Goal: Task Accomplishment & Management: Complete application form

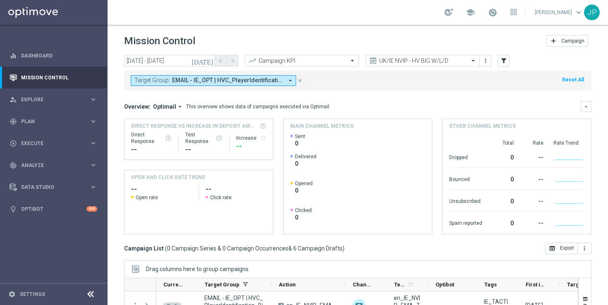
scroll to position [108, 0]
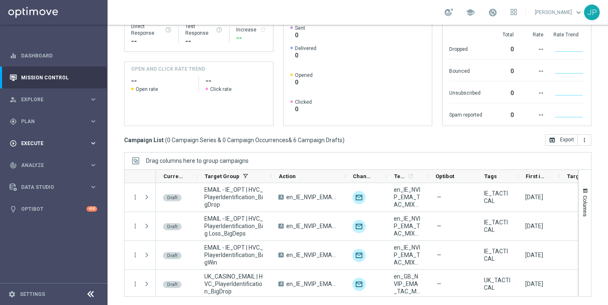
click at [46, 138] on div "play_circle_outline Execute keyboard_arrow_right" at bounding box center [53, 143] width 107 height 22
click at [58, 154] on div "Campaign Builder" at bounding box center [63, 160] width 85 height 12
click at [58, 159] on link "Campaign Builder" at bounding box center [53, 160] width 64 height 7
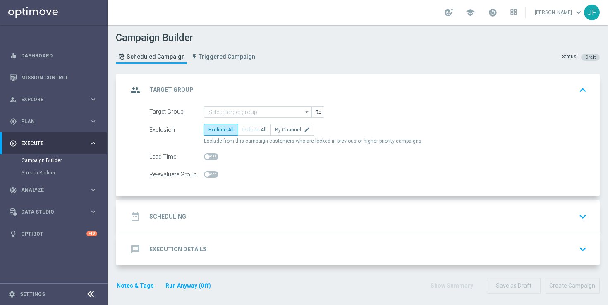
click at [308, 112] on icon "arrow_drop_down" at bounding box center [307, 112] width 8 height 11
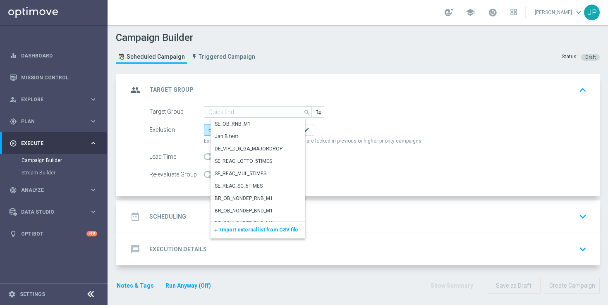
click at [269, 229] on span "Import external list from CSV file" at bounding box center [259, 230] width 78 height 6
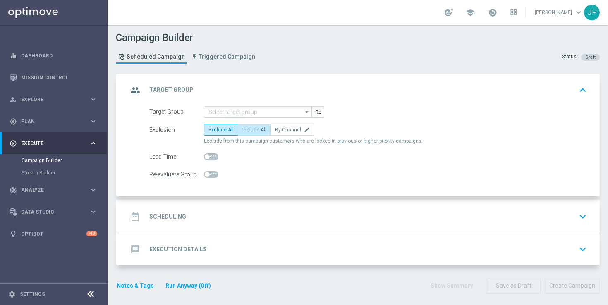
click at [255, 133] on label "Include All" at bounding box center [254, 130] width 33 height 12
click at [248, 133] on input "Include All" at bounding box center [244, 131] width 5 height 5
radio input "true"
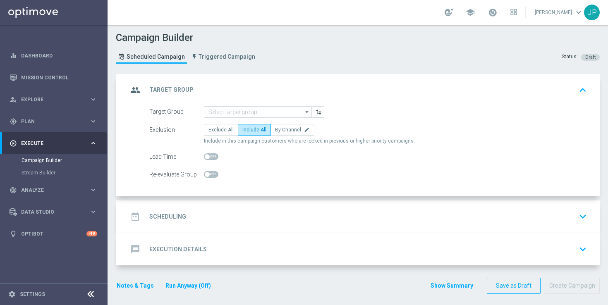
click at [260, 235] on div "message Execution Details keyboard_arrow_down" at bounding box center [359, 249] width 482 height 32
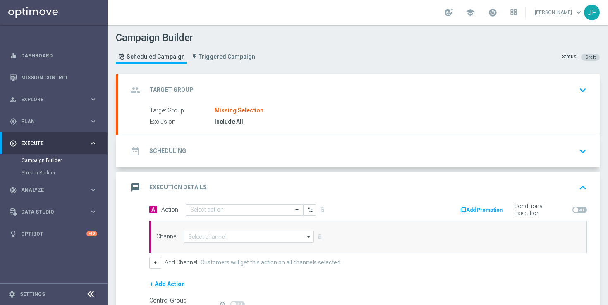
click at [336, 153] on div "date_range Scheduling keyboard_arrow_down" at bounding box center [359, 151] width 462 height 16
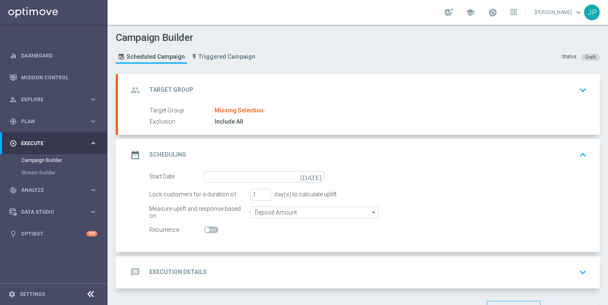
click at [318, 177] on icon "[DATE]" at bounding box center [312, 175] width 24 height 9
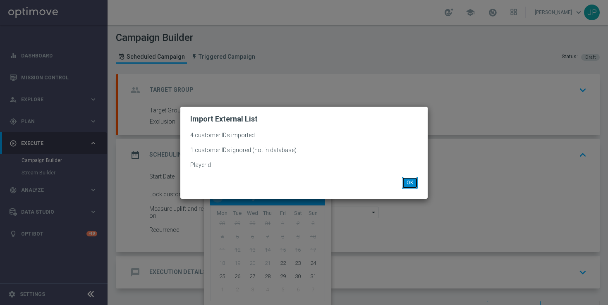
click at [415, 181] on button "OK" at bounding box center [410, 183] width 16 height 12
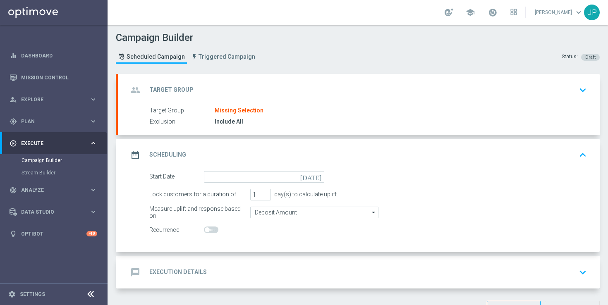
click at [319, 176] on icon "[DATE]" at bounding box center [312, 175] width 24 height 9
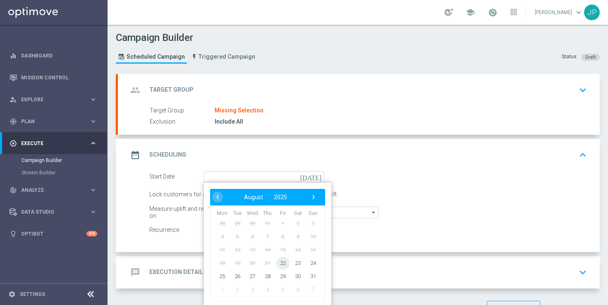
click at [282, 262] on span "22" at bounding box center [282, 262] width 13 height 13
type input "[DATE]"
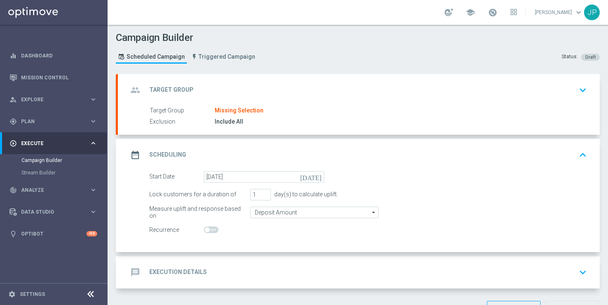
click at [463, 194] on div "Lock customers for a duration of 1 day(s) to calculate uplift." at bounding box center [368, 195] width 450 height 12
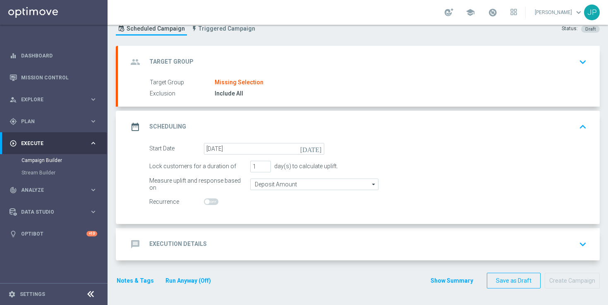
click at [497, 242] on div "message Execution Details keyboard_arrow_down" at bounding box center [359, 244] width 462 height 16
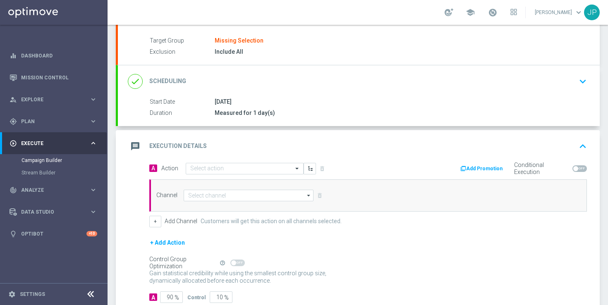
scroll to position [123, 0]
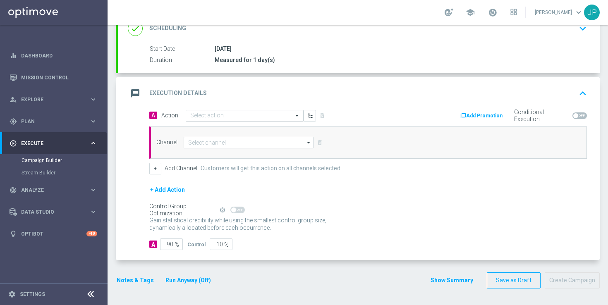
click at [256, 119] on div "Select action" at bounding box center [245, 116] width 118 height 12
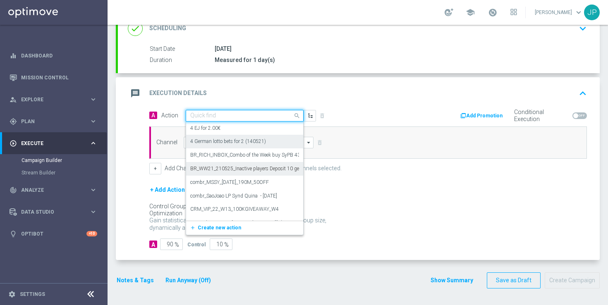
paste input "en_GB__FOOTBALL_PL_220825_WHU_vs_CHE__ALL_APP_TAC_SB"
type input "en_GB__FOOTBALL_PL_220825_WHU_vs_CHE__ALL_APP_TAC_SB"
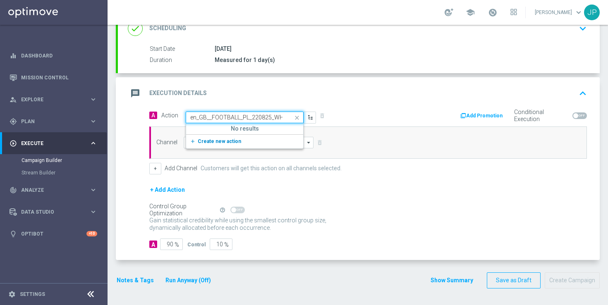
scroll to position [0, 75]
click at [232, 139] on span "Create new action" at bounding box center [219, 141] width 43 height 6
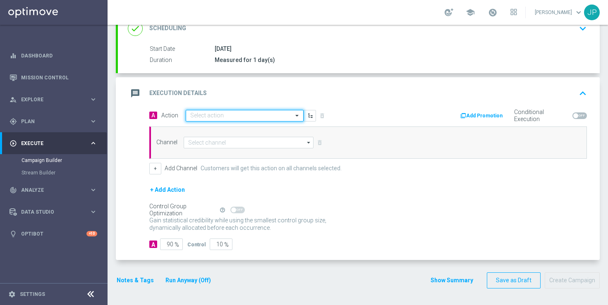
scroll to position [0, 0]
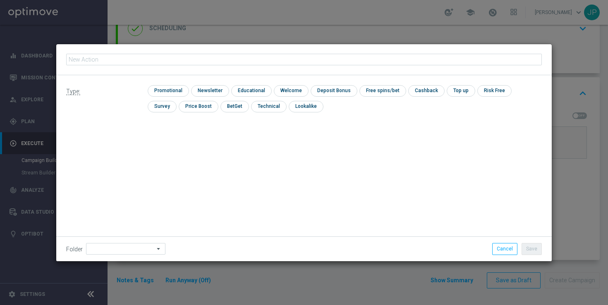
type input "en_GB__FOOTBALL_PL_220825_WHU_vs_CHE__ALL_APP_TAC_SB"
click at [170, 92] on input "checkbox" at bounding box center [167, 90] width 39 height 11
checkbox input "true"
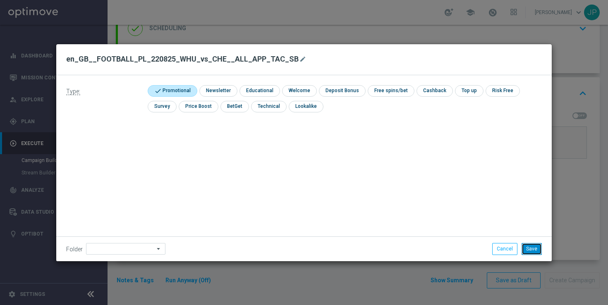
click at [531, 251] on button "Save" at bounding box center [531, 249] width 20 height 12
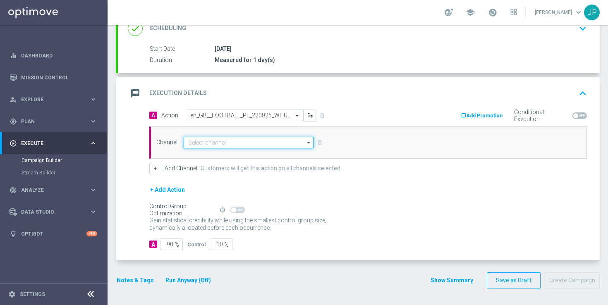
click at [248, 143] on input at bounding box center [249, 143] width 130 height 12
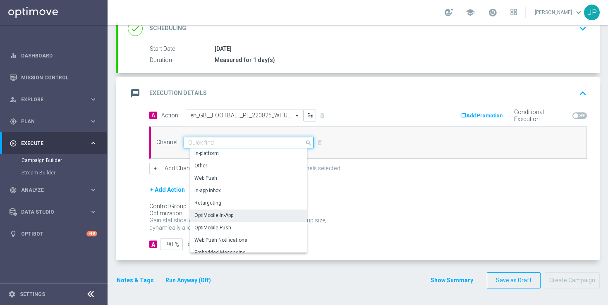
scroll to position [219, 0]
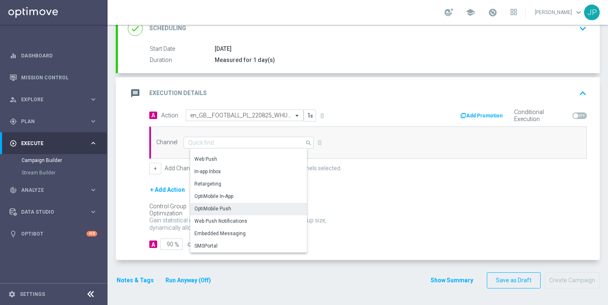
click at [253, 212] on div "OptiMobile Push" at bounding box center [251, 209] width 123 height 12
type input "OptiMobile Push"
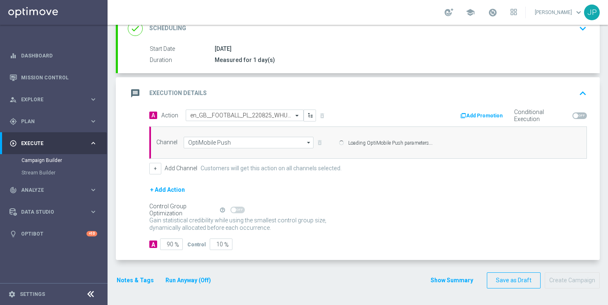
click at [172, 214] on div "Self Optimizing Campaign" at bounding box center [182, 210] width 67 height 7
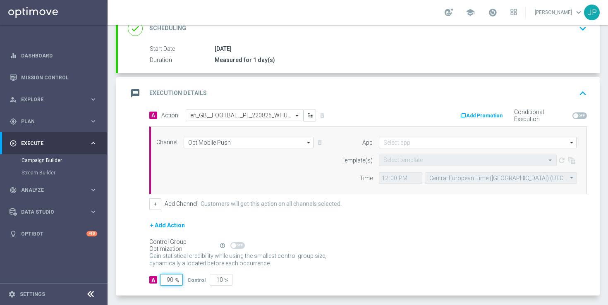
click at [171, 277] on input "90" at bounding box center [171, 280] width 23 height 12
type input "0"
type input "100"
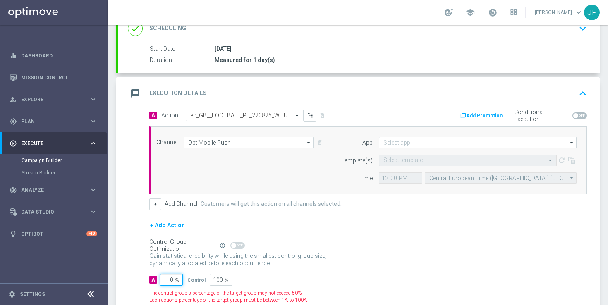
type input "10"
type input "90"
type input "100"
type input "0"
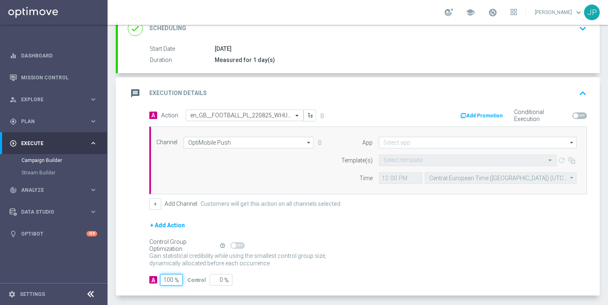
type input "100"
click at [335, 233] on div "+ Add Action" at bounding box center [367, 230] width 437 height 21
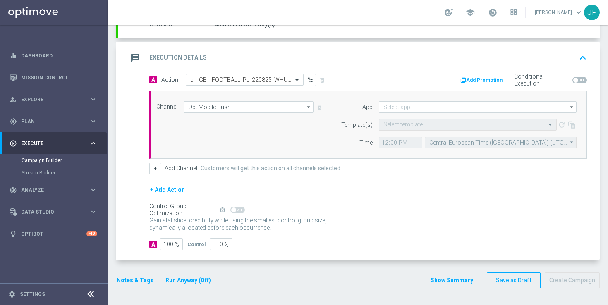
click at [124, 279] on button "Notes & Tags" at bounding box center [135, 280] width 39 height 10
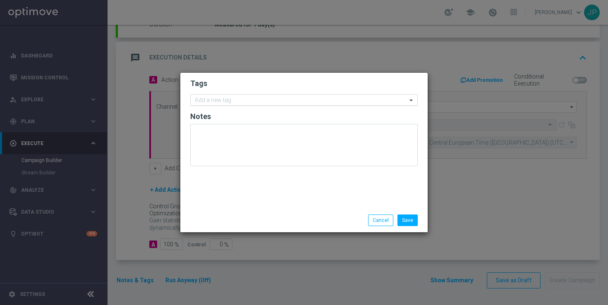
click at [263, 97] on div "Add a new tag" at bounding box center [299, 100] width 216 height 10
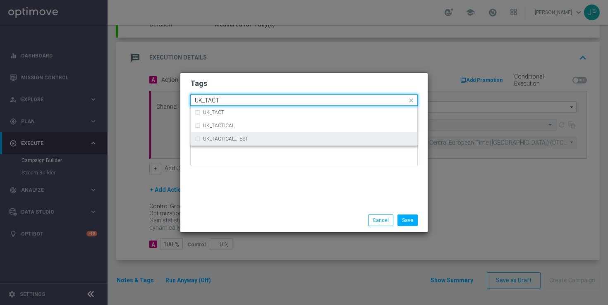
click at [257, 140] on div "UK_TACTICAL_TEST" at bounding box center [308, 138] width 210 height 5
type input "UK_TACT"
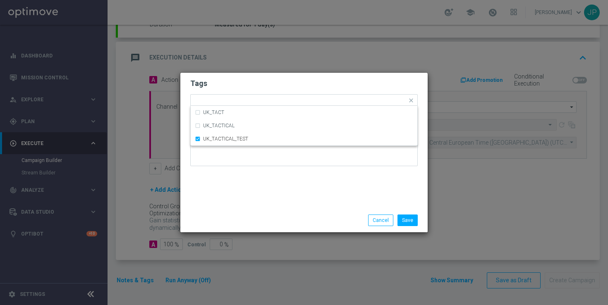
click at [297, 197] on div "Tags Quick find × UK_TACTICAL_TEST UK_TACT UK_TACTICAL UK_TACTICAL_TEST Notes" at bounding box center [303, 141] width 247 height 136
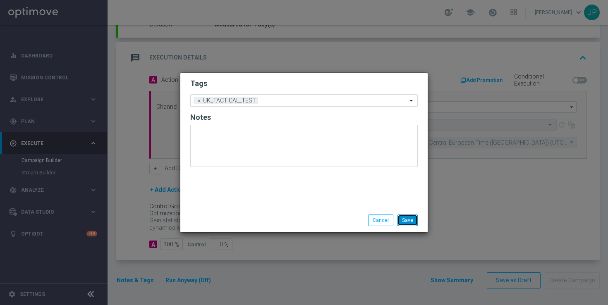
click at [401, 220] on button "Save" at bounding box center [407, 221] width 20 height 12
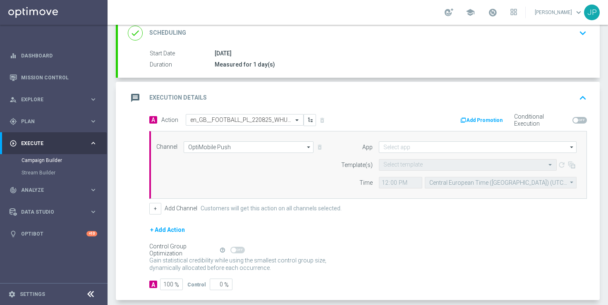
scroll to position [103, 0]
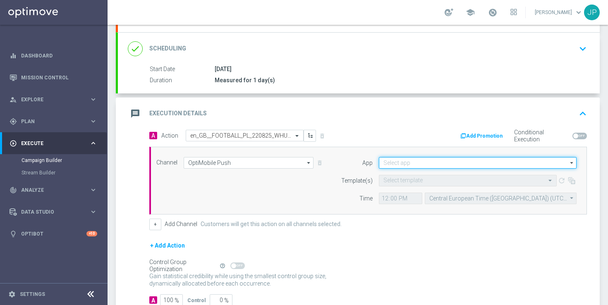
click at [384, 163] on input at bounding box center [478, 163] width 198 height 12
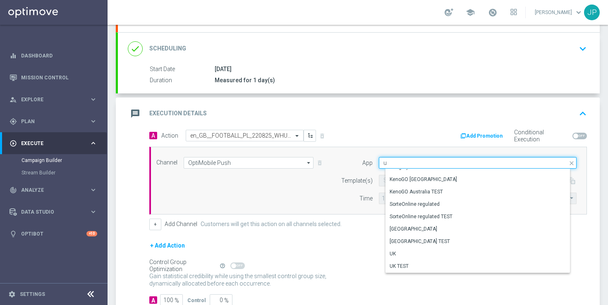
scroll to position [158, 0]
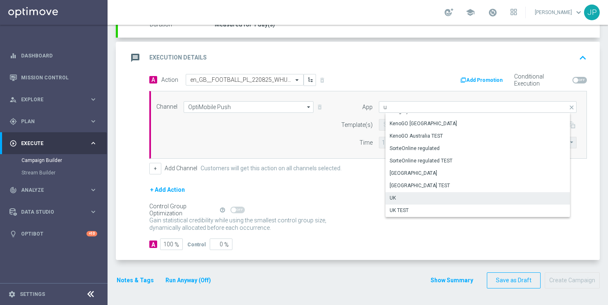
click at [432, 199] on div "UK" at bounding box center [480, 198] width 191 height 12
type input "UK"
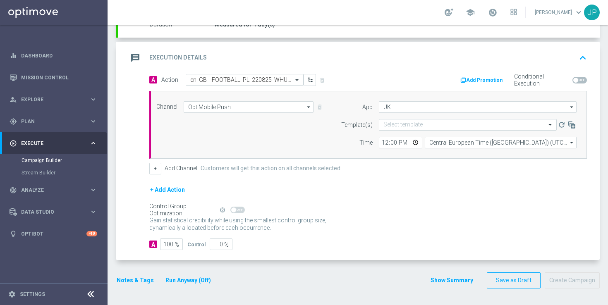
click at [437, 224] on div "Gain statistical credibility while using the smallest control group size, dynam…" at bounding box center [367, 225] width 437 height 20
click at [384, 142] on input "12:00" at bounding box center [400, 143] width 43 height 12
type input "11:00"
click at [403, 181] on form "A Action Select action en_GB__FOOTBALL_PL_220825_WHU_vs_CHE__ALL_APP_TAC_SB del…" at bounding box center [367, 162] width 437 height 177
click at [442, 124] on input "text" at bounding box center [459, 125] width 152 height 7
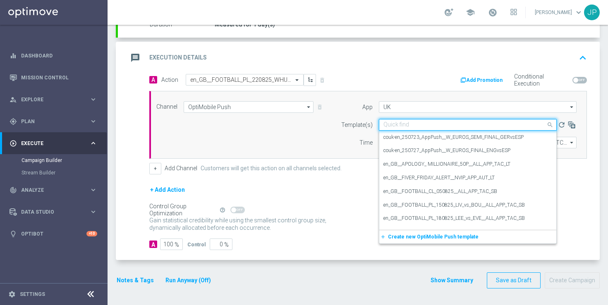
paste input "en_GB__FOOTBALL_PL_220825_WHU_vs_CHE__ALL_APP_TAC_SB"
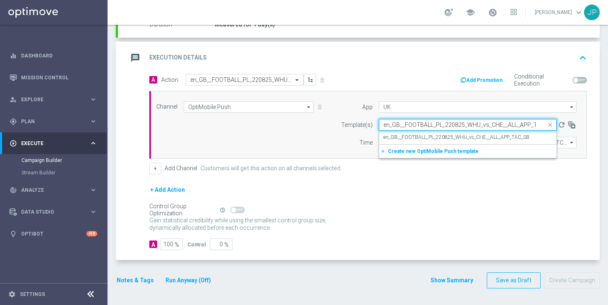
scroll to position [0, 15]
click at [443, 136] on label "en_GB__FOOTBALL_PL_220825_WHU_vs_CHE__ALL_APP_TAC_SB" at bounding box center [456, 137] width 146 height 7
type input "en_GB__FOOTBALL_PL_220825_WHU_vs_CHE__ALL_APP_TAC_SB"
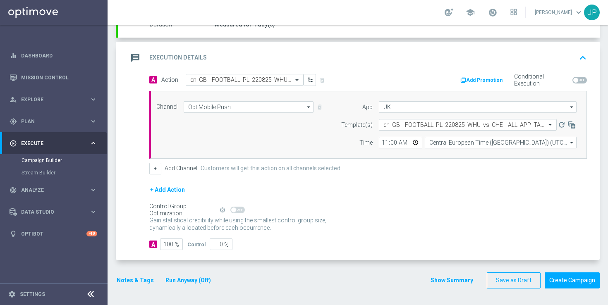
scroll to position [0, 0]
click at [448, 183] on form "A Action Select action en_GB__FOOTBALL_PL_220825_WHU_vs_CHE__ALL_APP_TAC_SB del…" at bounding box center [367, 162] width 437 height 177
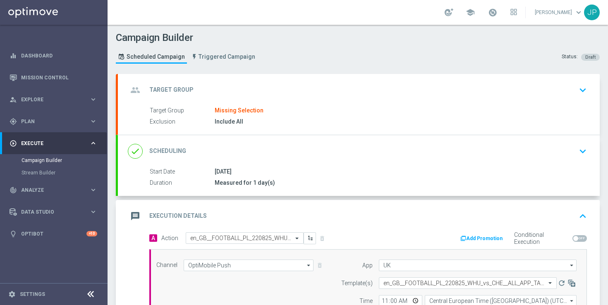
click at [393, 113] on div "Target Group Missing Selection" at bounding box center [367, 110] width 434 height 9
click at [387, 120] on div "Include All" at bounding box center [399, 121] width 369 height 8
click at [456, 78] on div "group Target Group keyboard_arrow_down" at bounding box center [359, 90] width 482 height 32
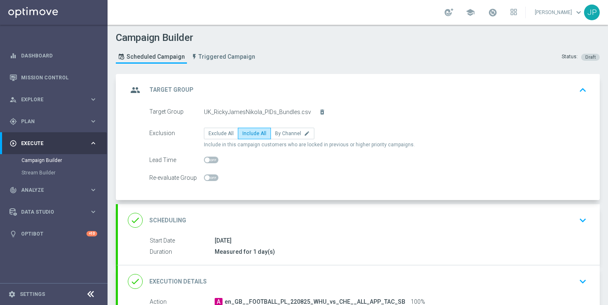
click at [454, 218] on div "done Scheduling keyboard_arrow_down" at bounding box center [359, 220] width 462 height 16
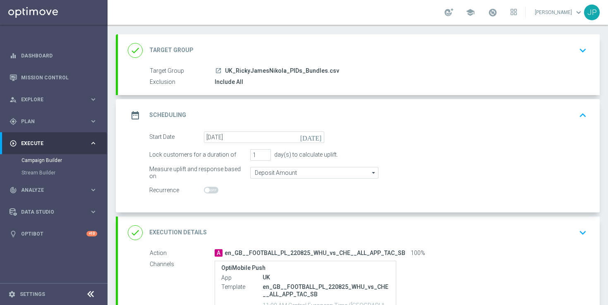
scroll to position [40, 0]
click at [508, 112] on div "date_range Scheduling keyboard_arrow_up" at bounding box center [359, 115] width 462 height 16
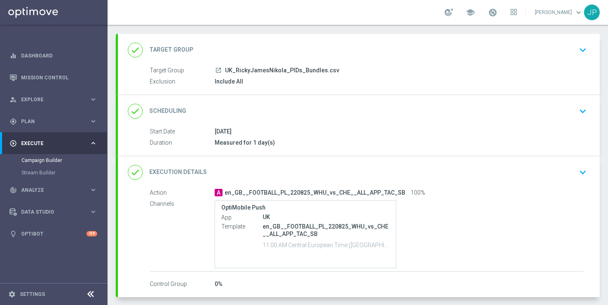
scroll to position [77, 0]
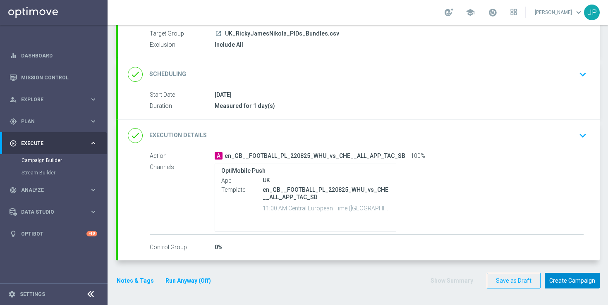
click at [564, 280] on button "Create Campaign" at bounding box center [571, 281] width 55 height 16
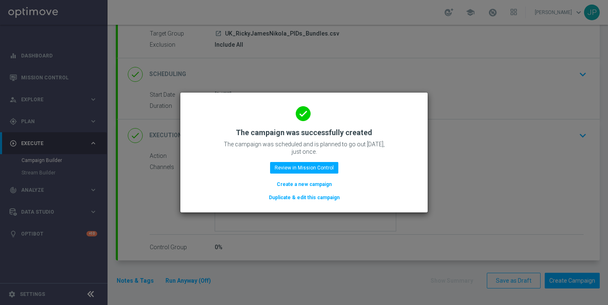
click at [418, 81] on modal-container "done The campaign was successfully created The campaign was scheduled and is pl…" at bounding box center [304, 152] width 608 height 305
click at [318, 161] on div "done The campaign was successfully created The campaign was scheduled and is pl…" at bounding box center [303, 151] width 227 height 102
click at [317, 164] on button "Review in Mission Control" at bounding box center [304, 168] width 68 height 12
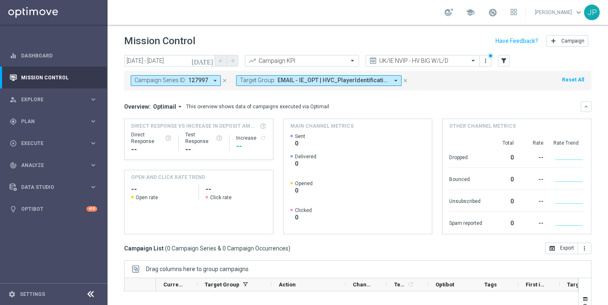
click at [227, 93] on mini-dashboard "Overview: Optimail arrow_drop_down This overview shows data of campaigns execut…" at bounding box center [357, 167] width 467 height 152
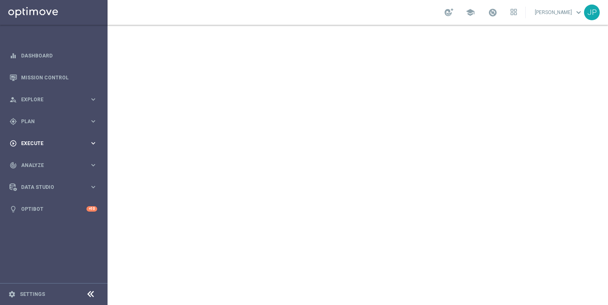
click at [51, 139] on div "play_circle_outline Execute keyboard_arrow_right" at bounding box center [53, 143] width 107 height 22
click at [53, 157] on link "Campaign Builder" at bounding box center [53, 160] width 64 height 7
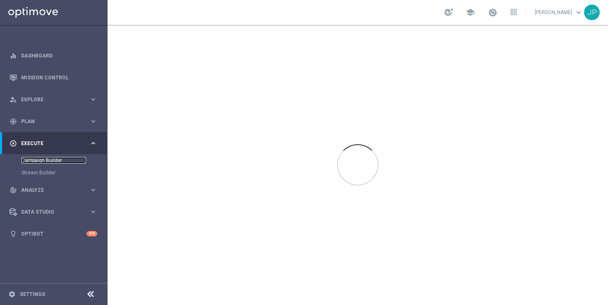
click at [51, 158] on link "Campaign Builder" at bounding box center [53, 160] width 64 height 7
click at [55, 160] on link "Campaign Builder" at bounding box center [53, 160] width 64 height 7
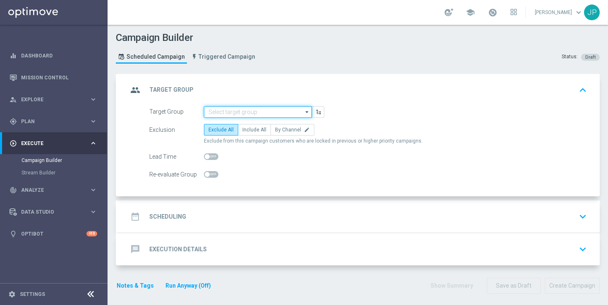
click at [268, 112] on input at bounding box center [258, 112] width 108 height 12
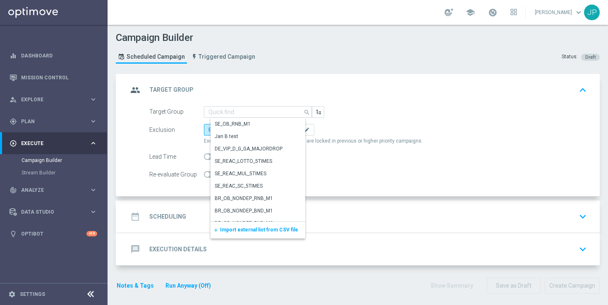
click at [252, 228] on span "Import external list from CSV file" at bounding box center [259, 230] width 78 height 6
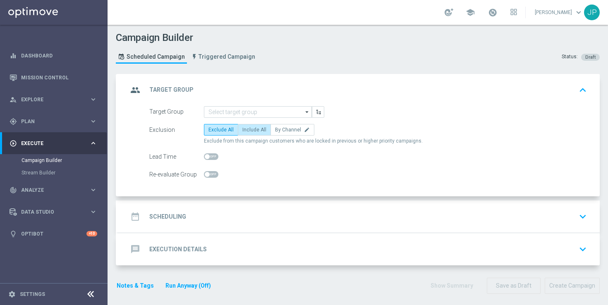
click at [255, 128] on span "Include All" at bounding box center [254, 130] width 24 height 6
click at [248, 129] on input "Include All" at bounding box center [244, 131] width 5 height 5
radio input "true"
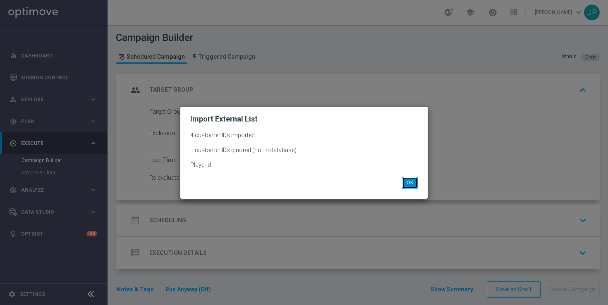
click at [411, 184] on button "OK" at bounding box center [410, 183] width 16 height 12
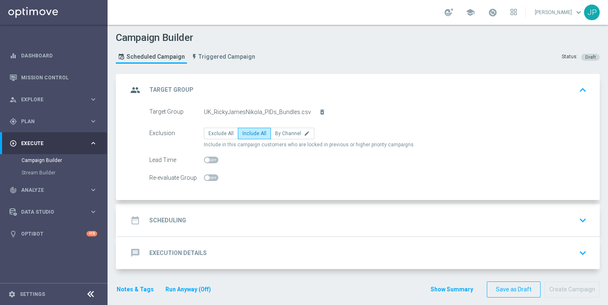
click at [287, 228] on div "date_range Scheduling keyboard_arrow_down" at bounding box center [359, 220] width 482 height 32
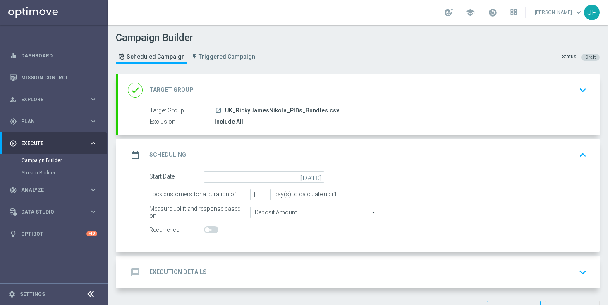
click at [319, 176] on icon "[DATE]" at bounding box center [312, 175] width 24 height 9
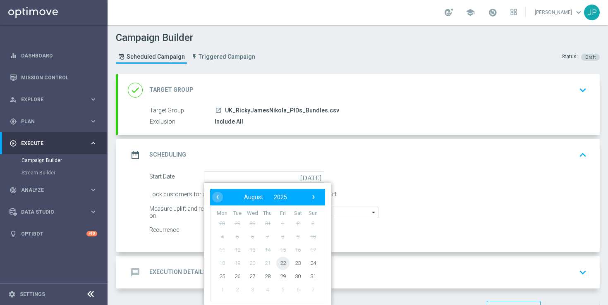
click at [284, 264] on span "22" at bounding box center [282, 262] width 13 height 13
type input "[DATE]"
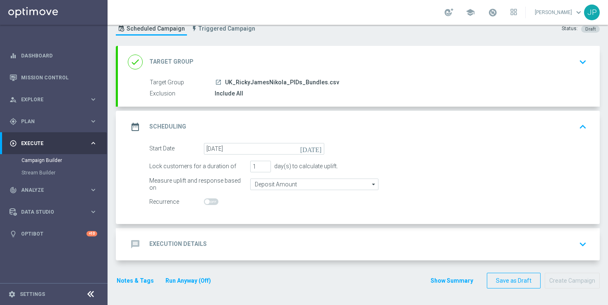
click at [423, 240] on div "message Execution Details keyboard_arrow_down" at bounding box center [359, 244] width 462 height 16
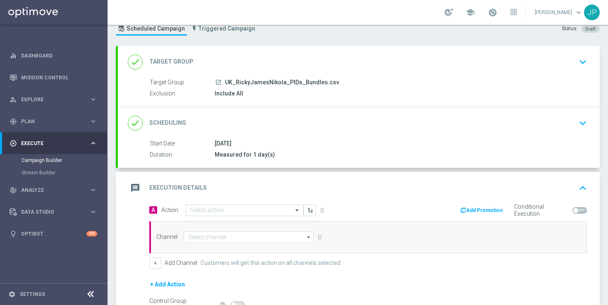
scroll to position [123, 0]
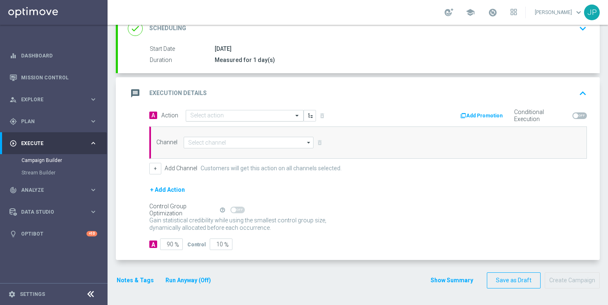
click at [242, 115] on input "text" at bounding box center [236, 115] width 92 height 7
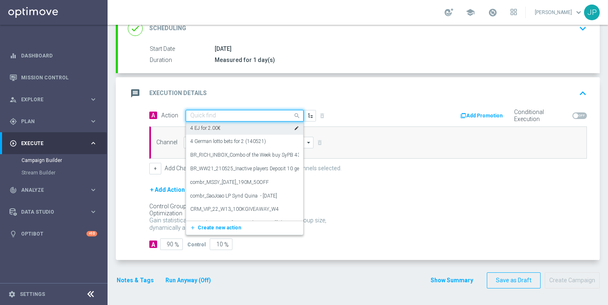
paste input "en_GB__FOOTBALL_PL_230825_MCY_vs_TOT__ALL_APP_TAC_SB"
type input "en_GB__FOOTBALL_PL_230825_MCY_vs_TOT__ALL_APP_TAC_SB"
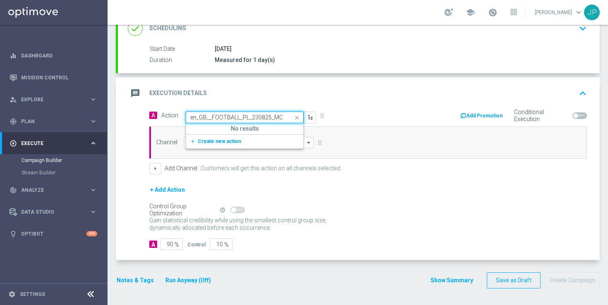
scroll to position [0, 74]
click at [234, 144] on span "Create new action" at bounding box center [219, 141] width 43 height 6
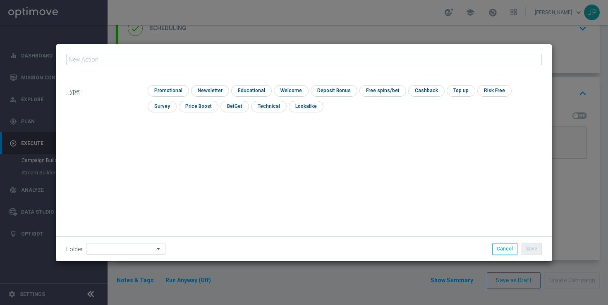
click at [213, 117] on div "Type: check Promotional check Newsletter check Educational check Welcome check …" at bounding box center [303, 101] width 495 height 53
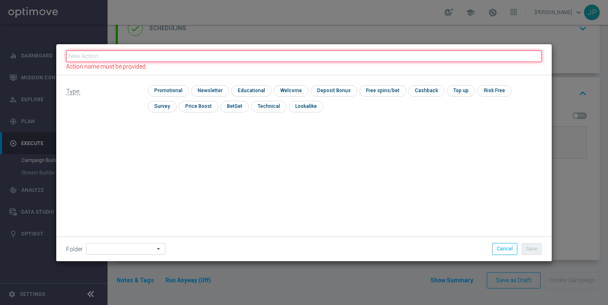
click at [165, 61] on input "text" at bounding box center [303, 56] width 475 height 12
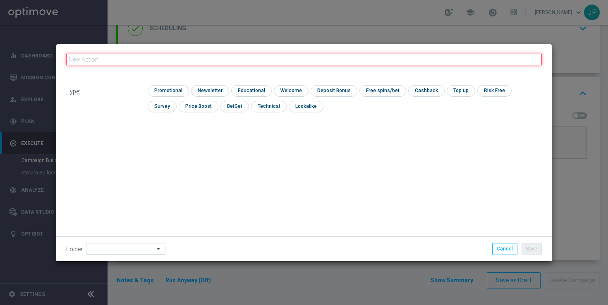
paste input "en_GB__FOOTBALL_PL_230825_MCY_vs_TOT__ALL_APP_TAC_SB"
type input "en_GB__FOOTBALL_PL_230825_MCY_vs_TOT__ALL_APP_TAC_SB"
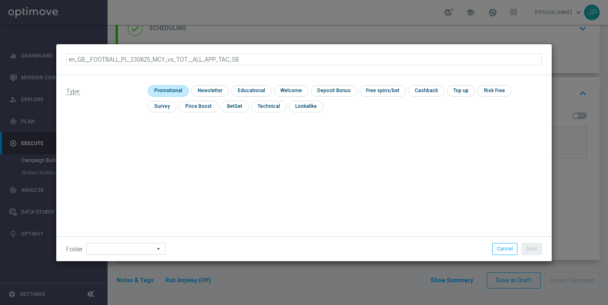
click at [171, 88] on input "checkbox" at bounding box center [167, 90] width 39 height 11
checkbox input "true"
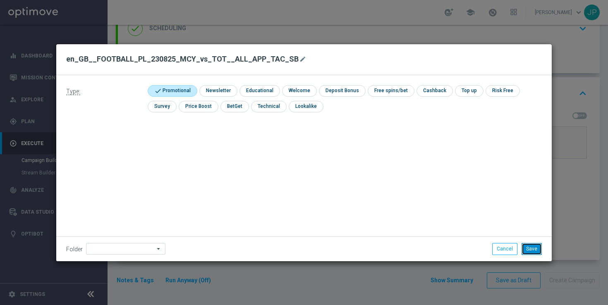
click at [536, 246] on button "Save" at bounding box center [531, 249] width 20 height 12
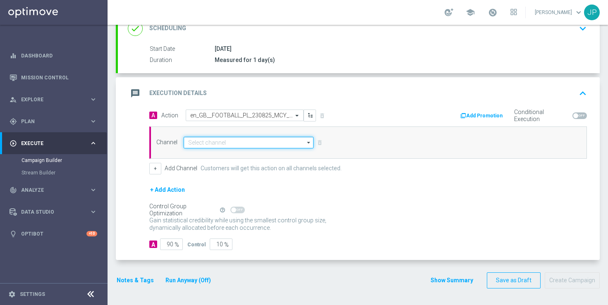
click at [253, 143] on input at bounding box center [249, 143] width 130 height 12
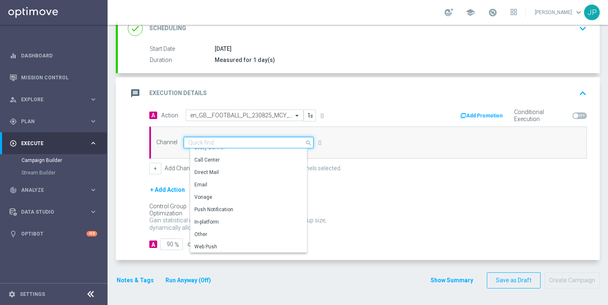
scroll to position [207, 0]
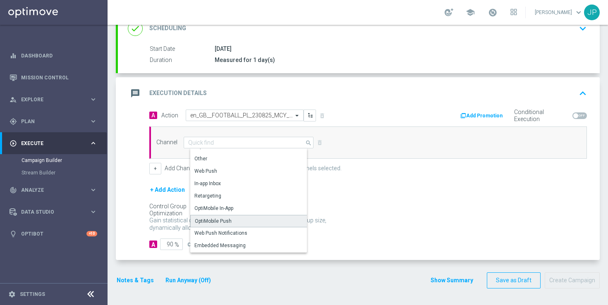
click at [265, 219] on div "OptiMobile Push" at bounding box center [251, 221] width 123 height 12
type input "OptiMobile Push"
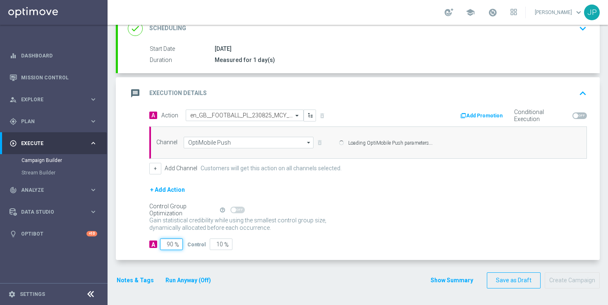
click at [169, 245] on input "90" at bounding box center [171, 245] width 23 height 12
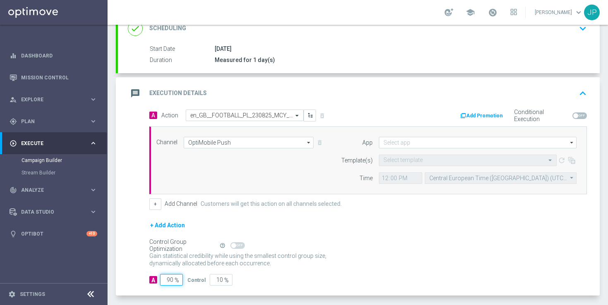
type input "0"
type input "100"
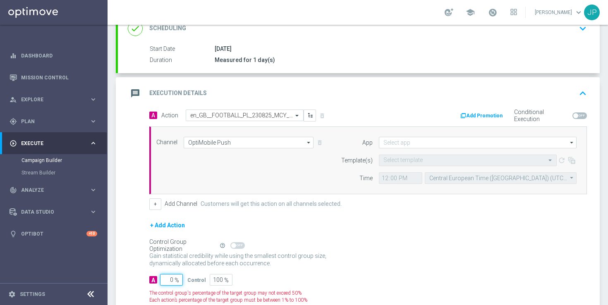
type input "10"
type input "90"
type input "100"
type input "0"
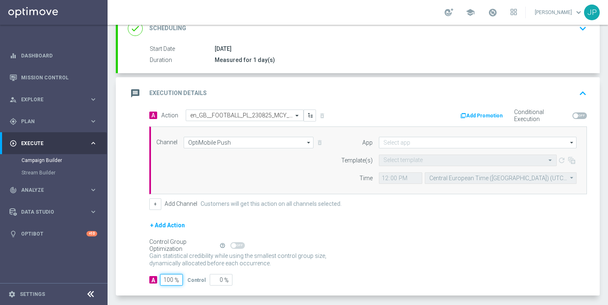
scroll to position [158, 0]
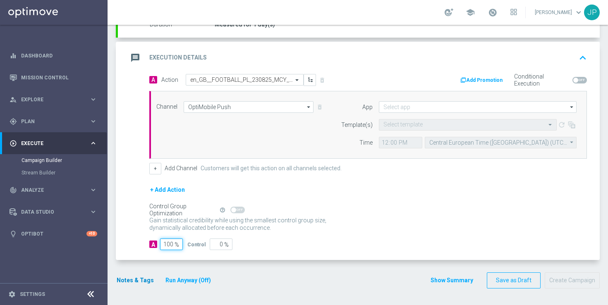
type input "100"
click at [141, 279] on button "Notes & Tags" at bounding box center [135, 280] width 39 height 10
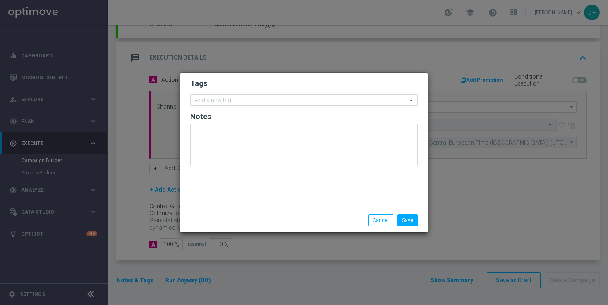
click at [234, 100] on input "text" at bounding box center [301, 100] width 212 height 7
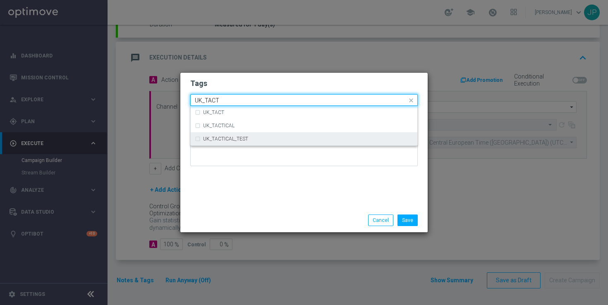
click at [239, 136] on label "UK_TACTICAL_TEST" at bounding box center [225, 138] width 45 height 5
type input "UK_TACT"
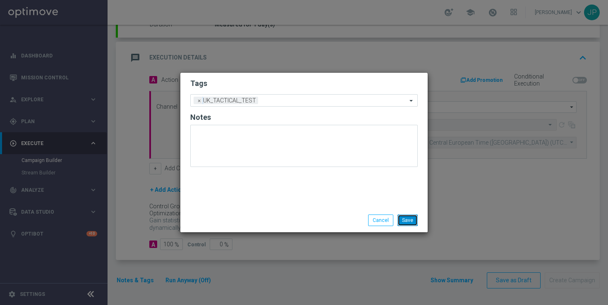
click at [409, 221] on button "Save" at bounding box center [407, 221] width 20 height 12
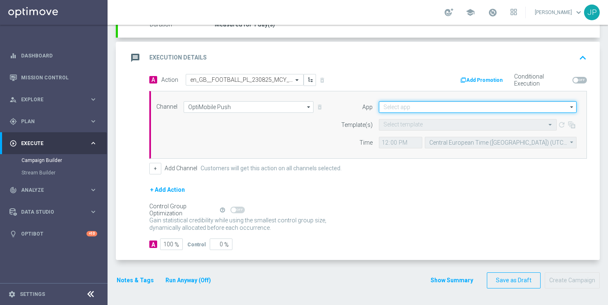
click at [433, 107] on input at bounding box center [478, 107] width 198 height 12
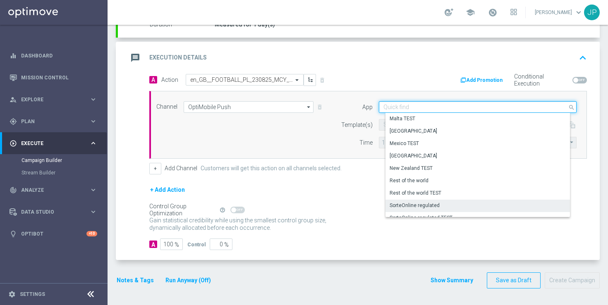
scroll to position [343, 0]
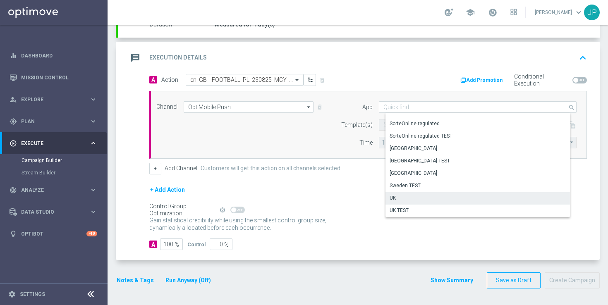
click at [418, 199] on div "UK" at bounding box center [480, 198] width 191 height 12
type input "UK"
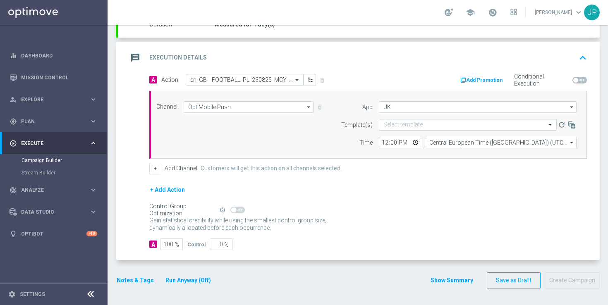
click at [430, 115] on form "App UK UK arrow_drop_down Show Selected 1 of 36 Austria" at bounding box center [457, 124] width 240 height 47
click at [426, 124] on input "text" at bounding box center [459, 125] width 152 height 7
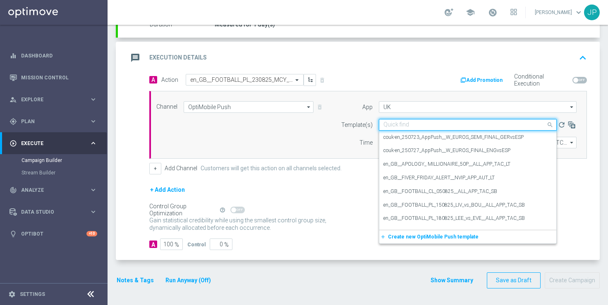
paste input "en_GB__FOOTBALL_PL_230825_MCY_vs_TOT__ALL_APP_TAC_SB"
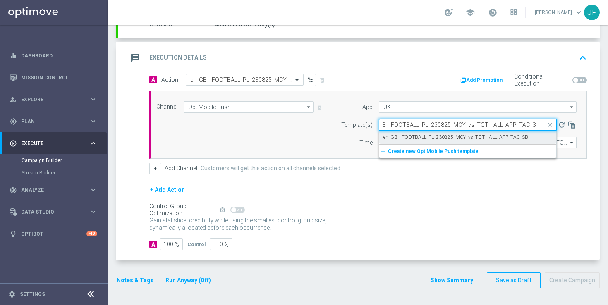
click at [444, 137] on label "en_GB__FOOTBALL_PL_230825_MCY_vs_TOT__ALL_APP_TAC_SB" at bounding box center [455, 137] width 145 height 7
type input "en_GB__FOOTBALL_PL_230825_MCY_vs_TOT__ALL_APP_TAC_SB"
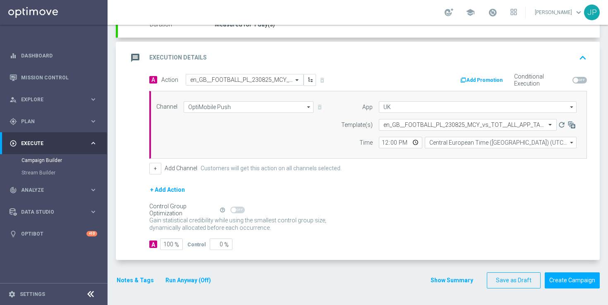
scroll to position [0, 0]
click at [449, 204] on div "+ Add Action" at bounding box center [367, 195] width 437 height 21
click at [384, 141] on input "12:00" at bounding box center [400, 143] width 43 height 12
type input "11:47"
click at [426, 169] on div "+ Add Channel Customers will get this action on all channels selected." at bounding box center [367, 169] width 437 height 12
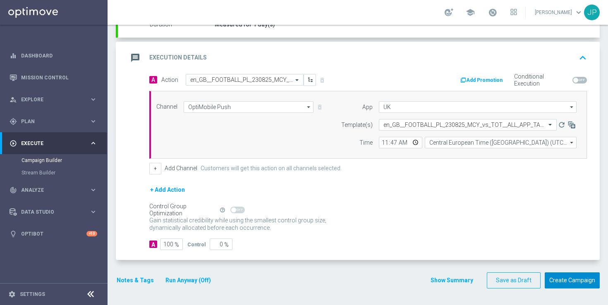
click at [578, 279] on button "Create Campaign" at bounding box center [571, 280] width 55 height 16
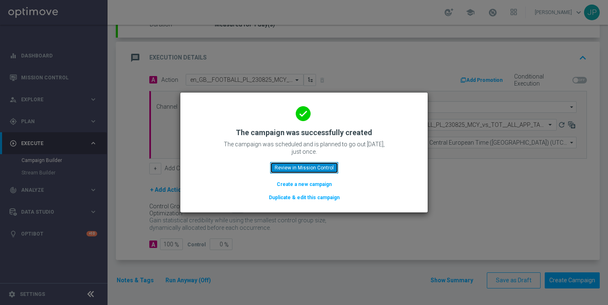
click at [313, 167] on button "Review in Mission Control" at bounding box center [304, 168] width 68 height 12
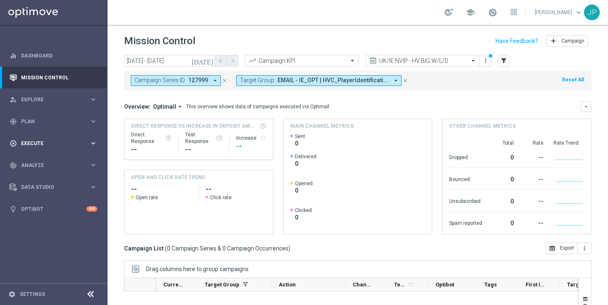
click at [58, 138] on div "play_circle_outline Execute keyboard_arrow_right" at bounding box center [53, 143] width 107 height 22
click at [57, 160] on link "Campaign Builder" at bounding box center [53, 160] width 64 height 7
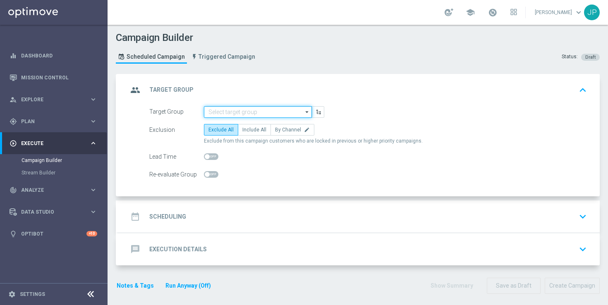
click at [243, 109] on input at bounding box center [258, 112] width 108 height 12
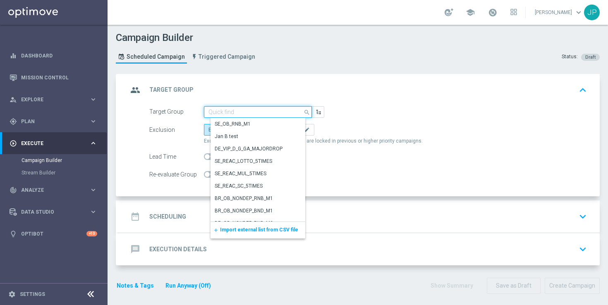
paste input "UK_SPORTSBOOK_APP"
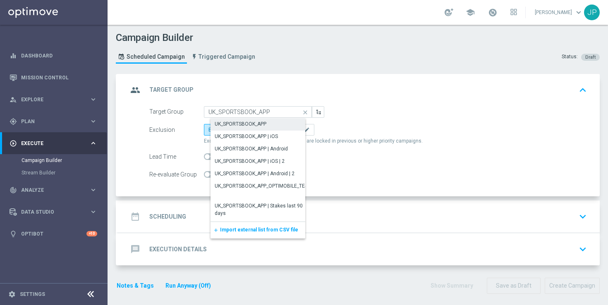
click at [272, 124] on div "UK_SPORTSBOOK_APP" at bounding box center [264, 124] width 108 height 12
type input "UK_SPORTSBOOK_APP"
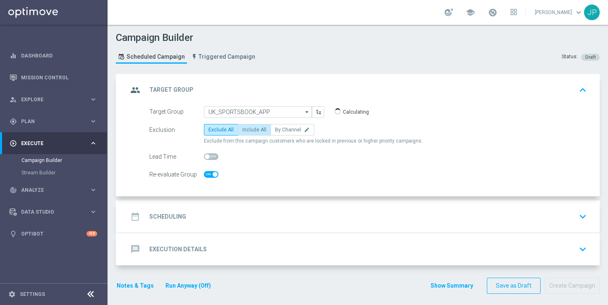
checkbox input "true"
click at [259, 134] on label "Include All" at bounding box center [254, 130] width 33 height 12
click at [248, 134] on input "Include All" at bounding box center [244, 131] width 5 height 5
radio input "true"
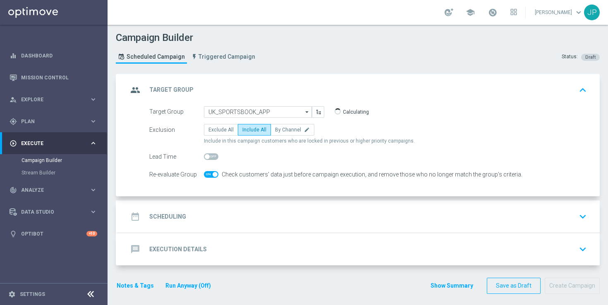
click at [278, 219] on div "date_range Scheduling keyboard_arrow_down" at bounding box center [359, 217] width 462 height 16
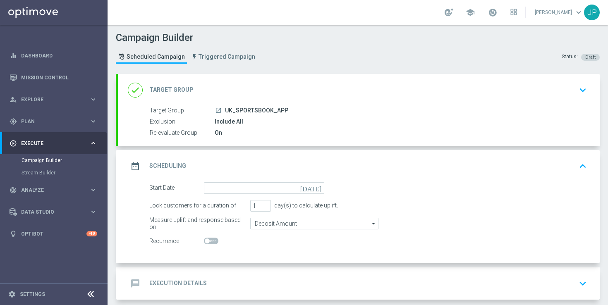
click at [319, 186] on icon "[DATE]" at bounding box center [312, 186] width 24 height 9
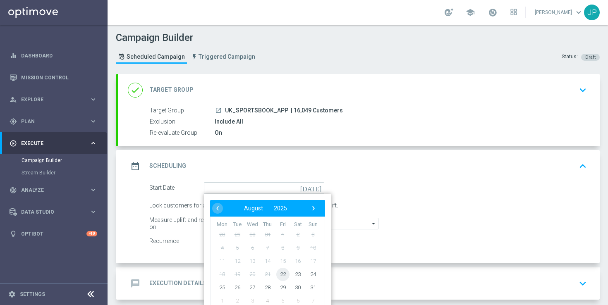
click at [284, 277] on span "22" at bounding box center [282, 273] width 13 height 13
type input "[DATE]"
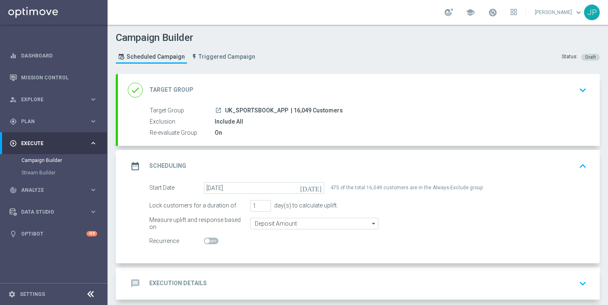
scroll to position [39, 0]
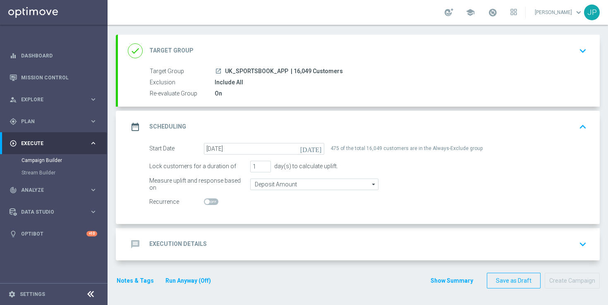
click at [428, 234] on div "message Execution Details keyboard_arrow_down" at bounding box center [359, 244] width 482 height 32
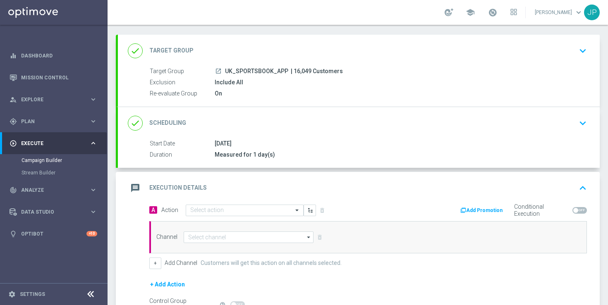
scroll to position [134, 0]
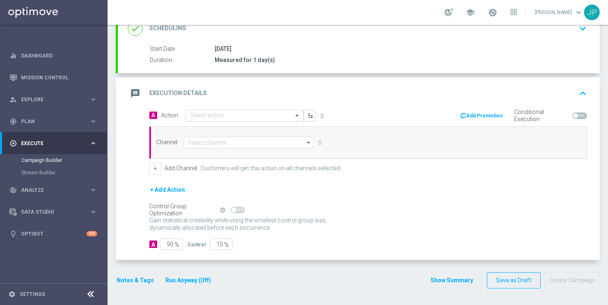
click at [261, 112] on input "text" at bounding box center [236, 115] width 92 height 7
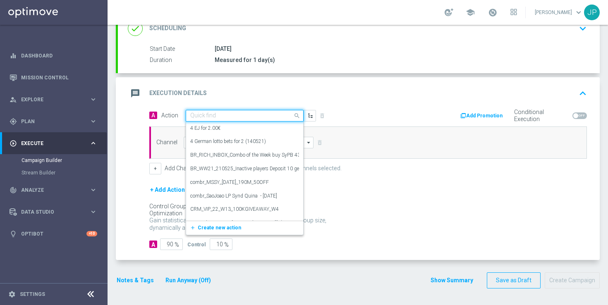
paste input "en_GB__FOOTBALL_PL_220825_WHU_vs_CHE__ALL_APP_TAC_SB"
type input "en_GB__FOOTBALL_PL_220825_WHU_vs_CHE__ALL_APP_TAC_SB"
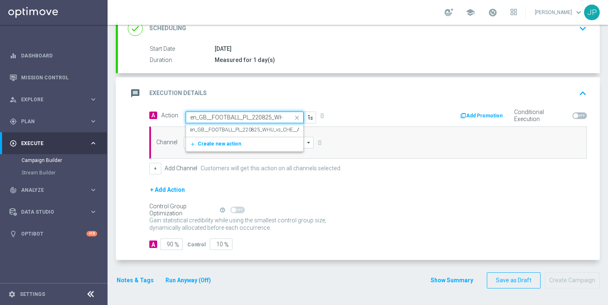
scroll to position [0, 75]
click at [258, 130] on label "en_GB__FOOTBALL_PL_220825_WHU_vs_CHE__ALL_APP_TAC_SB" at bounding box center [263, 130] width 146 height 7
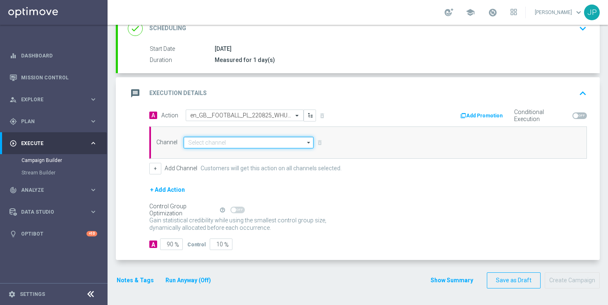
click at [256, 141] on input at bounding box center [249, 143] width 130 height 12
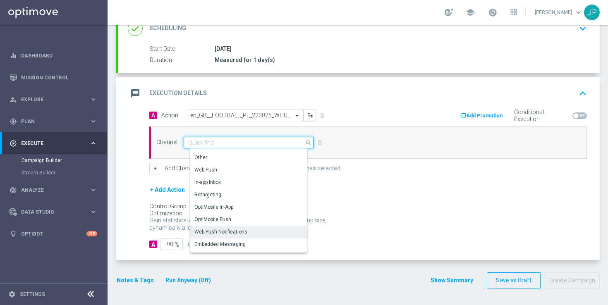
scroll to position [208, 0]
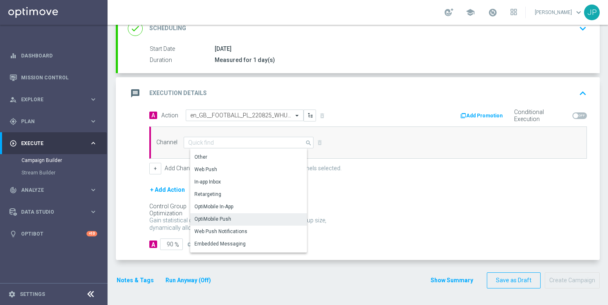
click at [247, 222] on div "OptiMobile Push" at bounding box center [251, 219] width 123 height 12
type input "OptiMobile Push"
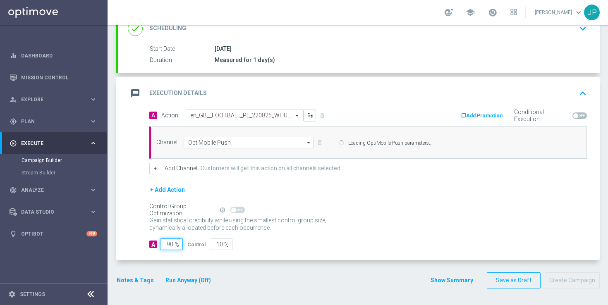
click at [169, 243] on input "90" at bounding box center [171, 245] width 23 height 12
type input "0"
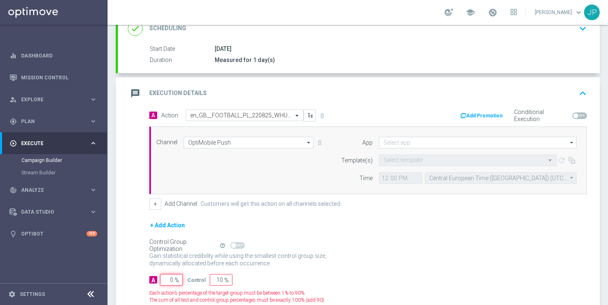
type input "100"
type input "10"
type input "90"
type input "100"
type input "0"
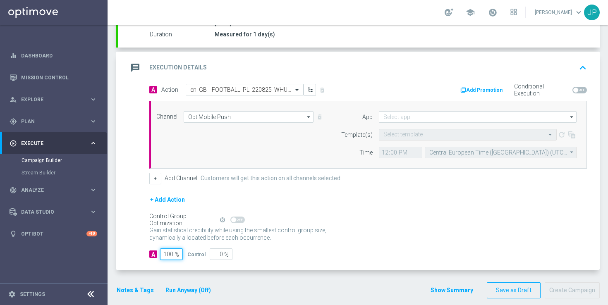
scroll to position [169, 0]
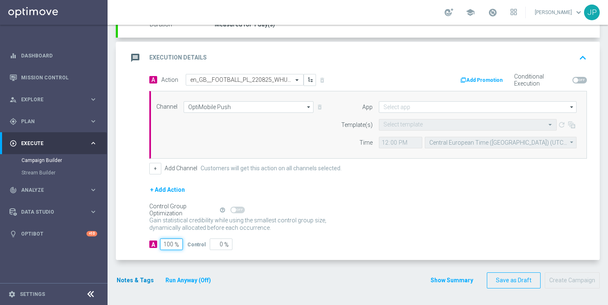
type input "100"
click at [138, 282] on button "Notes & Tags" at bounding box center [135, 280] width 39 height 10
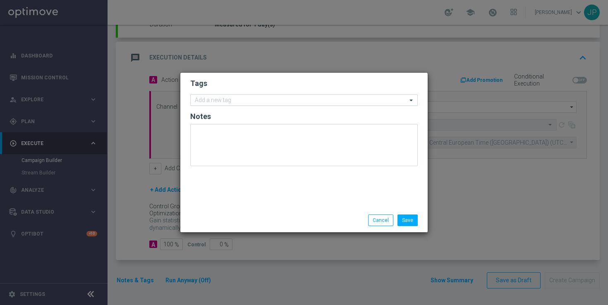
click at [253, 104] on div at bounding box center [299, 101] width 213 height 8
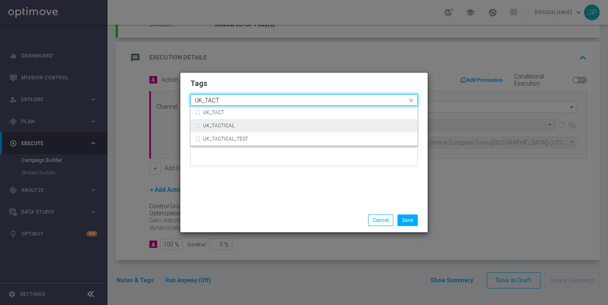
click at [254, 128] on div "UK_TACTICAL" at bounding box center [304, 125] width 218 height 13
type input "UK_TACT"
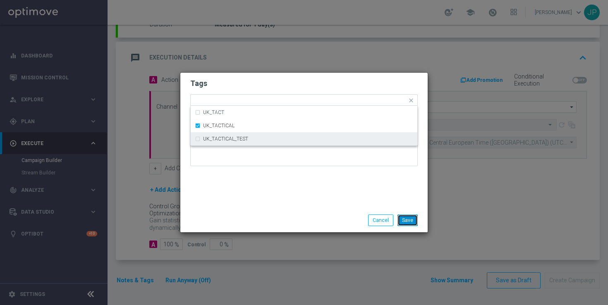
click at [411, 222] on button "Save" at bounding box center [407, 221] width 20 height 12
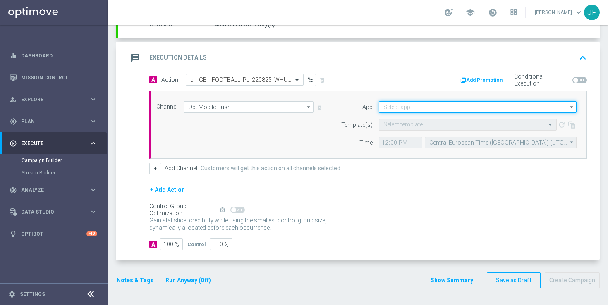
click at [393, 107] on input at bounding box center [478, 107] width 198 height 12
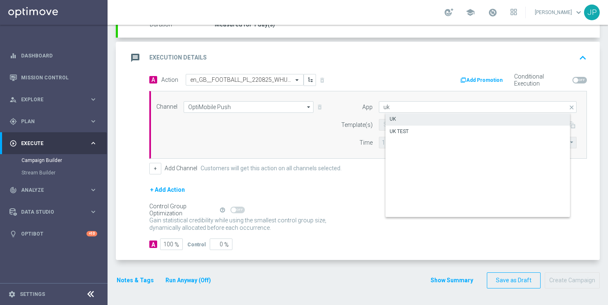
click at [403, 116] on div "UK" at bounding box center [484, 119] width 198 height 12
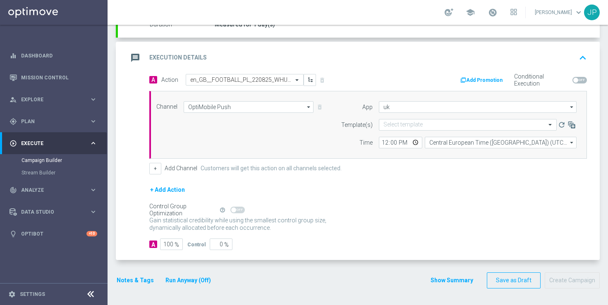
type input "UK"
click at [401, 191] on div "+ Add Action" at bounding box center [367, 195] width 437 height 21
click at [382, 143] on input "12:00" at bounding box center [400, 143] width 43 height 12
type input "19:40"
click at [447, 141] on input "Central European Time ([GEOGRAPHIC_DATA]) (UTC +02:00)" at bounding box center [501, 143] width 152 height 12
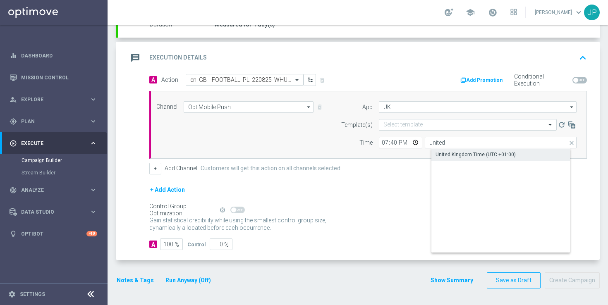
click at [492, 156] on div "United Kingdom Time (UTC +01:00)" at bounding box center [475, 154] width 80 height 7
type input "United Kingdom Time (UTC +01:00)"
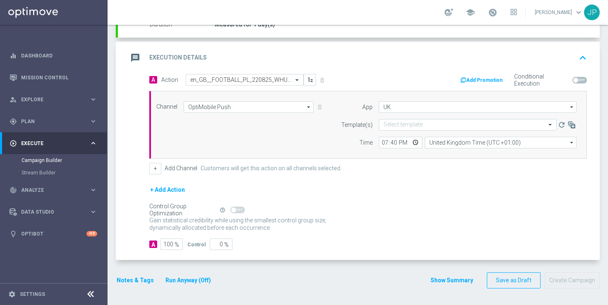
click at [461, 185] on div "+ Add Action" at bounding box center [367, 195] width 437 height 21
click at [424, 124] on input "text" at bounding box center [459, 125] width 152 height 7
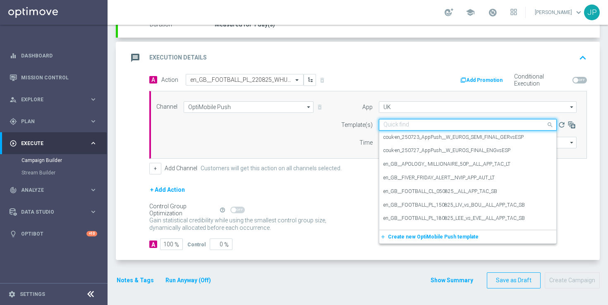
paste input "en_GB__FOOTBALL_PL_220825_WHU_vs_CHE__ALL_APP_TAC_SB"
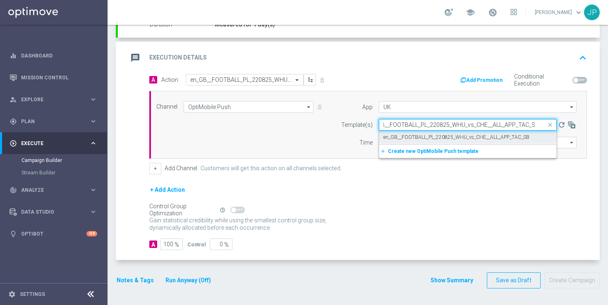
click at [426, 137] on label "en_GB__FOOTBALL_PL_220825_WHU_vs_CHE__ALL_APP_TAC_SB" at bounding box center [456, 137] width 146 height 7
type input "en_GB__FOOTBALL_PL_220825_WHU_vs_CHE__ALL_APP_TAC_SB"
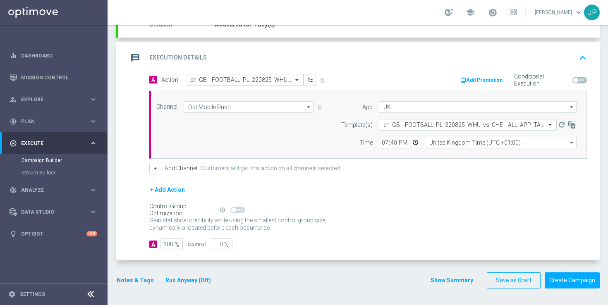
click at [431, 189] on div "+ Add Action" at bounding box center [367, 195] width 437 height 21
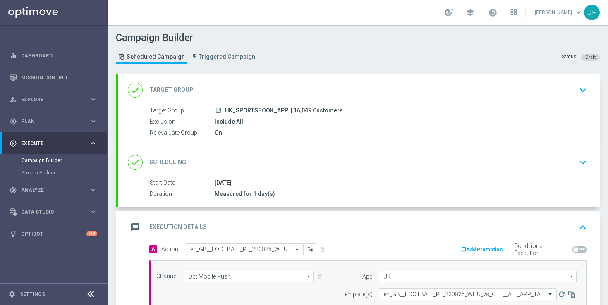
click at [295, 108] on span "| 16,049 Customers" at bounding box center [317, 110] width 52 height 7
drag, startPoint x: 295, startPoint y: 108, endPoint x: 302, endPoint y: 108, distance: 7.4
click at [302, 108] on span "| 16,049 Customers" at bounding box center [317, 110] width 52 height 7
copy span "16,049"
click at [286, 117] on div "Include All" at bounding box center [399, 121] width 369 height 8
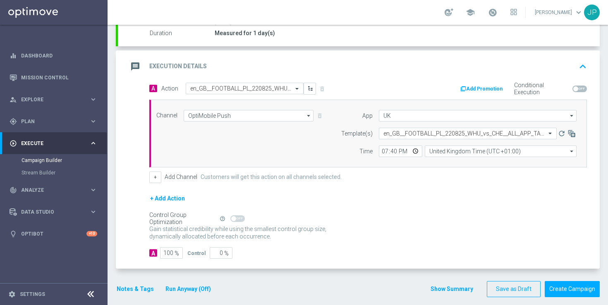
scroll to position [169, 0]
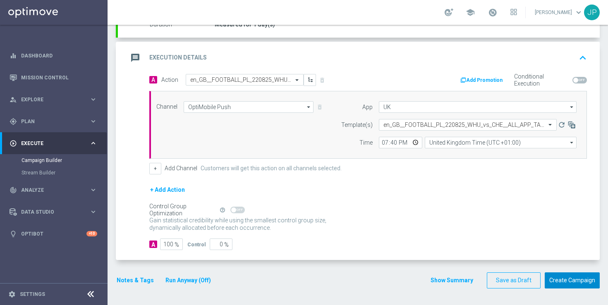
click at [562, 285] on button "Create Campaign" at bounding box center [571, 280] width 55 height 16
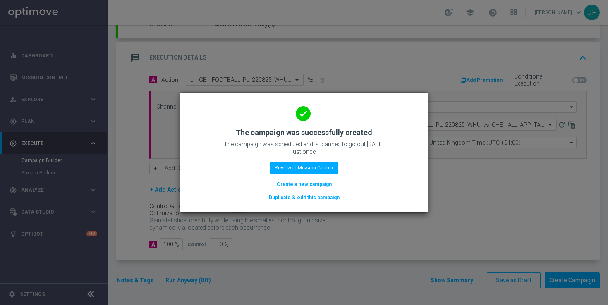
click at [308, 199] on button "Duplicate & edit this campaign" at bounding box center [304, 197] width 72 height 9
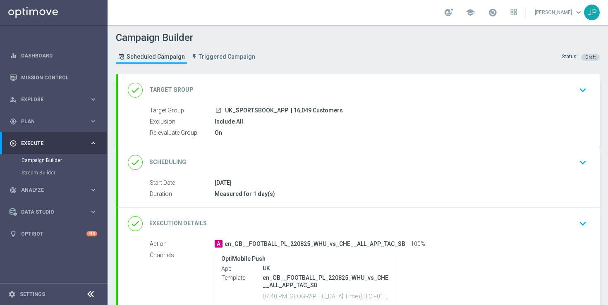
click at [454, 171] on div "done Scheduling keyboard_arrow_down" at bounding box center [359, 162] width 482 height 32
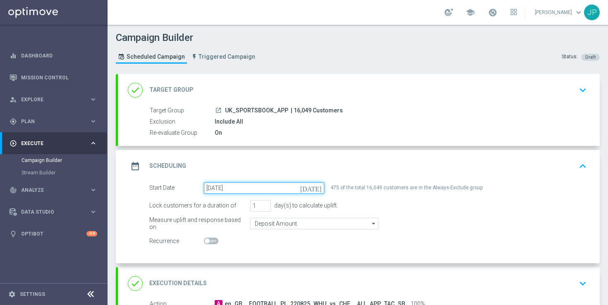
click at [294, 190] on input "[DATE]" at bounding box center [264, 188] width 120 height 12
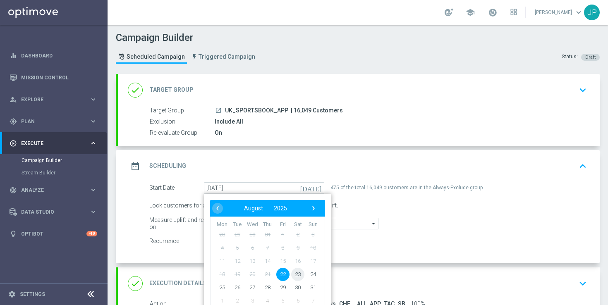
click at [296, 273] on span "23" at bounding box center [297, 273] width 13 height 13
type input "23 Aug 2025"
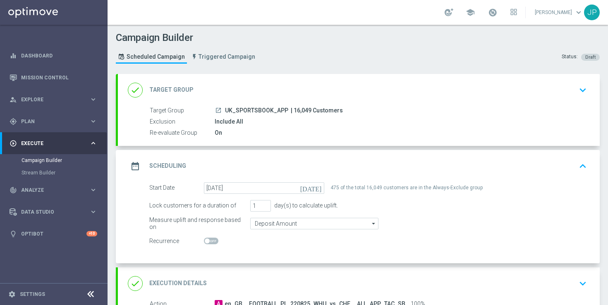
scroll to position [148, 0]
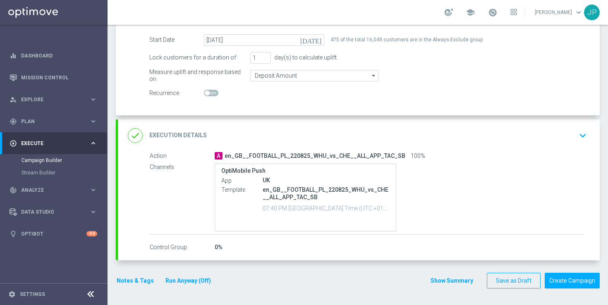
click at [542, 141] on div "done Execution Details keyboard_arrow_down" at bounding box center [359, 136] width 462 height 16
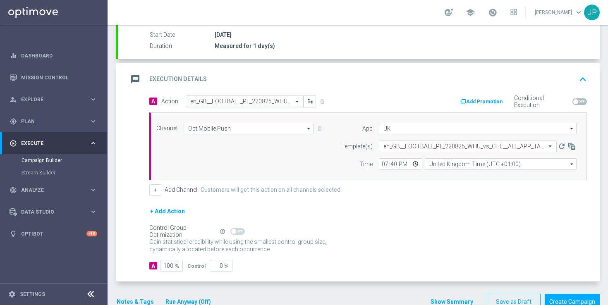
scroll to position [140, 0]
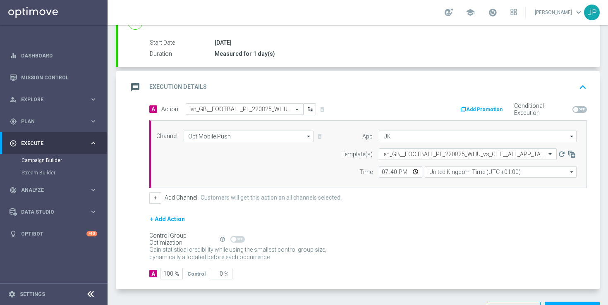
click at [255, 109] on input "text" at bounding box center [236, 109] width 92 height 7
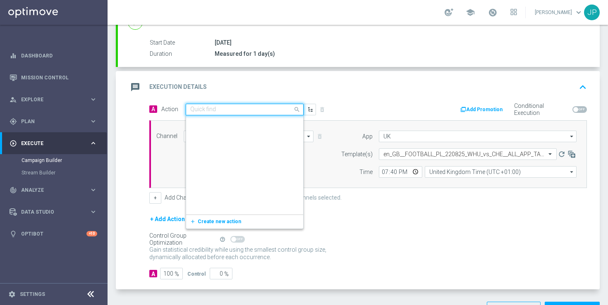
scroll to position [194513, 0]
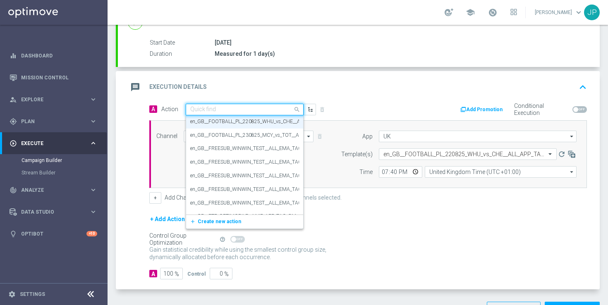
paste input "en_GB__FOOTBALL_PL_230825_MCY_vs_TOT__ALL_APP_TAC_SB"
type input "en_GB__FOOTBALL_PL_230825_MCY_vs_TOT__ALL_APP_TAC_SB"
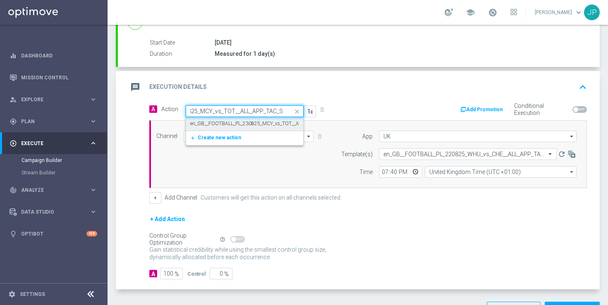
click at [254, 123] on label "en_GB__FOOTBALL_PL_230825_MCY_vs_TOT__ALL_APP_TAC_SB" at bounding box center [262, 123] width 145 height 7
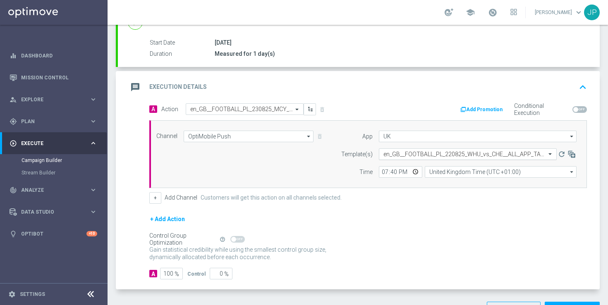
click at [430, 155] on input "text" at bounding box center [459, 154] width 152 height 7
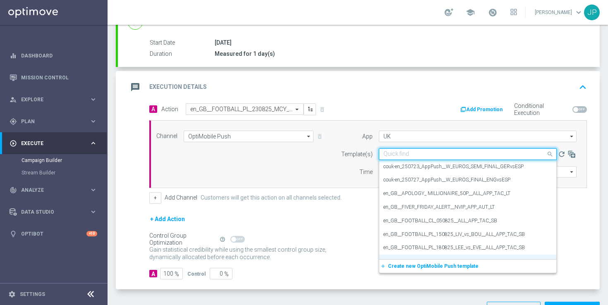
paste input "en_GB__FOOTBALL_PL_230825_MCY_vs_TOT__ALL_APP_TAC_SB"
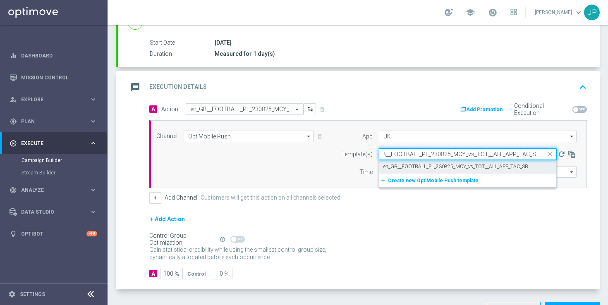
click at [432, 166] on label "en_GB__FOOTBALL_PL_230825_MCY_vs_TOT__ALL_APP_TAC_SB" at bounding box center [455, 166] width 145 height 7
type input "en_GB__FOOTBALL_PL_230825_MCY_vs_TOT__ALL_APP_TAC_SB"
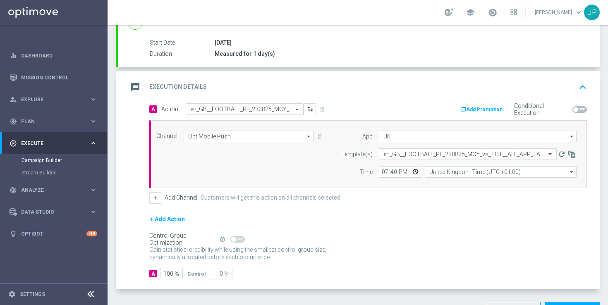
scroll to position [0, 0]
click at [427, 216] on div "+ Add Action" at bounding box center [367, 224] width 437 height 21
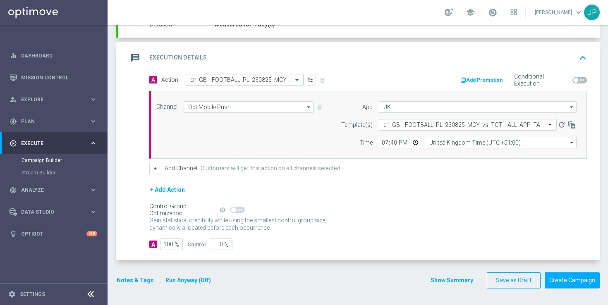
click at [137, 279] on button "Notes & Tags" at bounding box center [135, 280] width 39 height 10
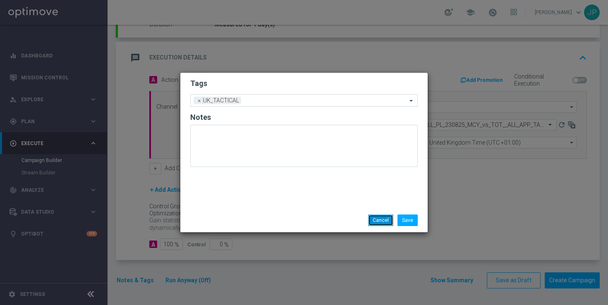
click at [373, 220] on button "Cancel" at bounding box center [380, 221] width 25 height 12
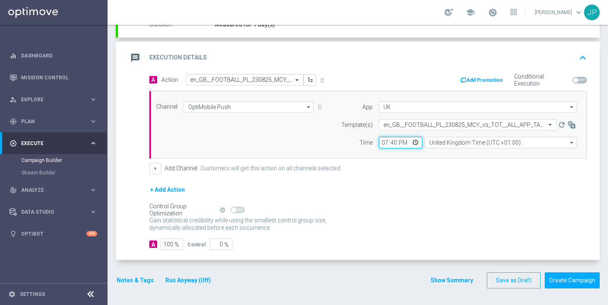
click at [381, 141] on input "19:40" at bounding box center [400, 143] width 43 height 12
click at [385, 144] on input "19:40" at bounding box center [400, 143] width 43 height 12
click at [384, 141] on input "19:40" at bounding box center [400, 143] width 43 height 12
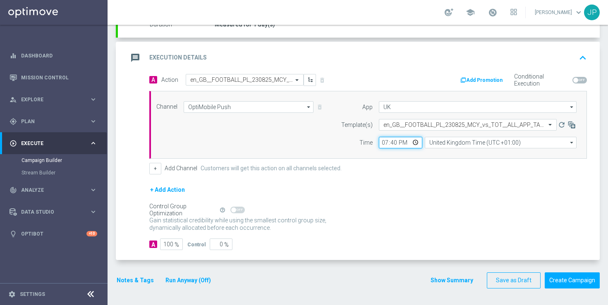
click at [384, 141] on input "19:40" at bounding box center [400, 143] width 43 height 12
click at [391, 141] on input "19:40" at bounding box center [400, 143] width 43 height 12
click at [384, 141] on input "19:40" at bounding box center [400, 143] width 43 height 12
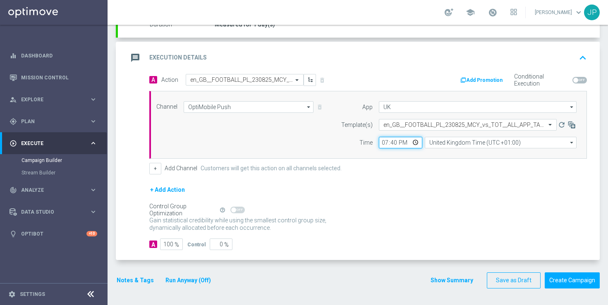
click at [384, 141] on input "19:40" at bounding box center [400, 143] width 43 height 12
type input "12:10"
click at [458, 156] on div "Channel OptiMobile Push OptiMobile Push arrow_drop_down Drag here to set row gr…" at bounding box center [367, 125] width 437 height 68
click at [568, 275] on button "Create Campaign" at bounding box center [571, 280] width 55 height 16
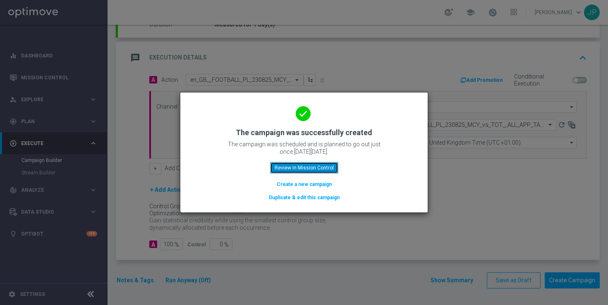
click at [330, 166] on button "Review in Mission Control" at bounding box center [304, 168] width 68 height 12
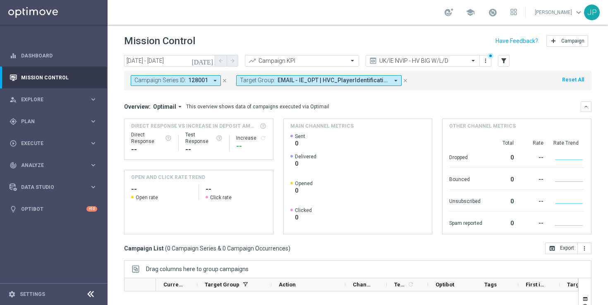
click at [402, 80] on icon "close" at bounding box center [405, 81] width 6 height 6
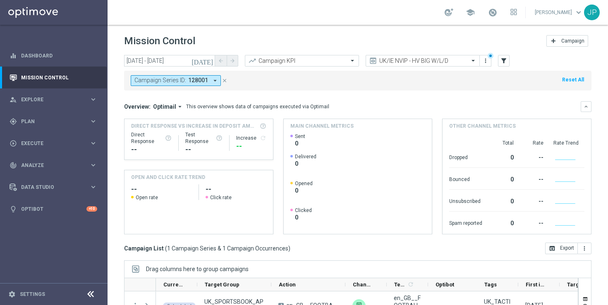
scroll to position [108, 0]
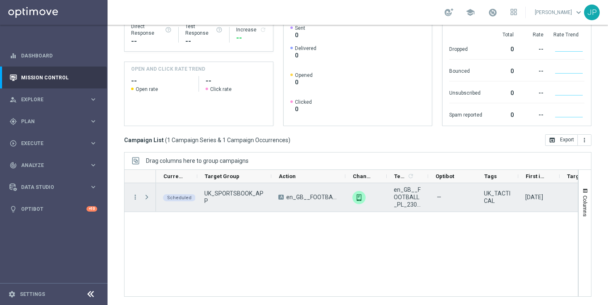
click at [147, 198] on span at bounding box center [146, 197] width 7 height 7
